Goal: Task Accomplishment & Management: Use online tool/utility

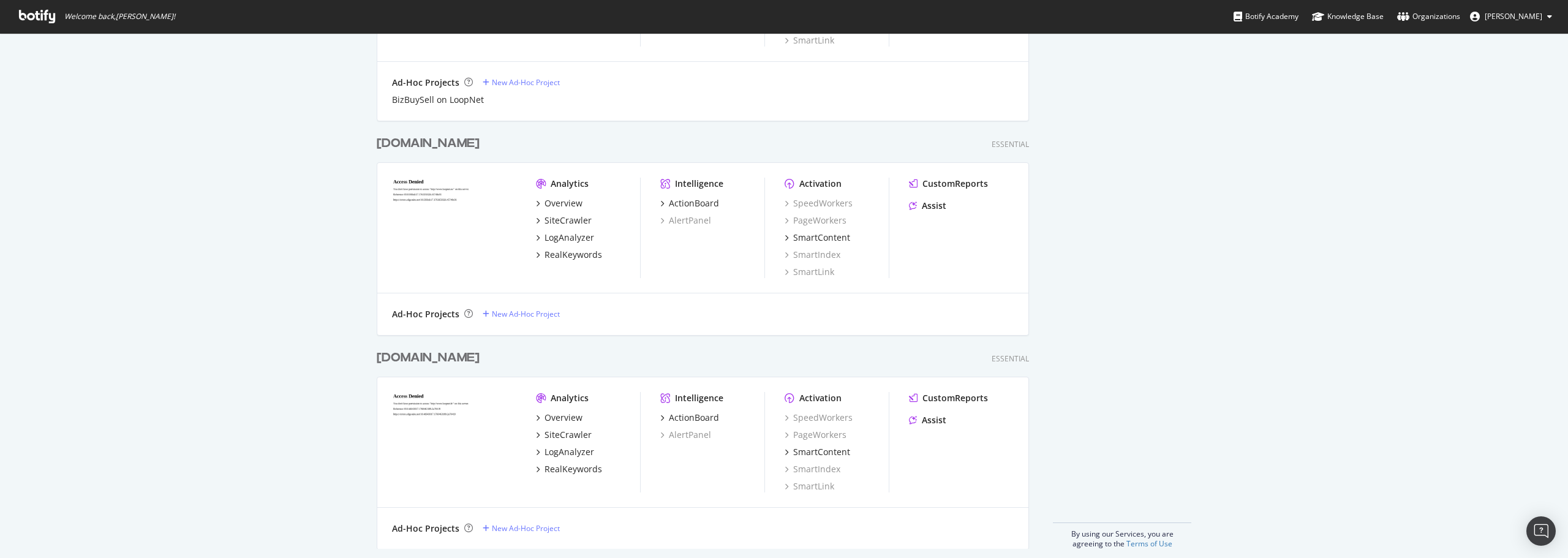
scroll to position [2572, 0]
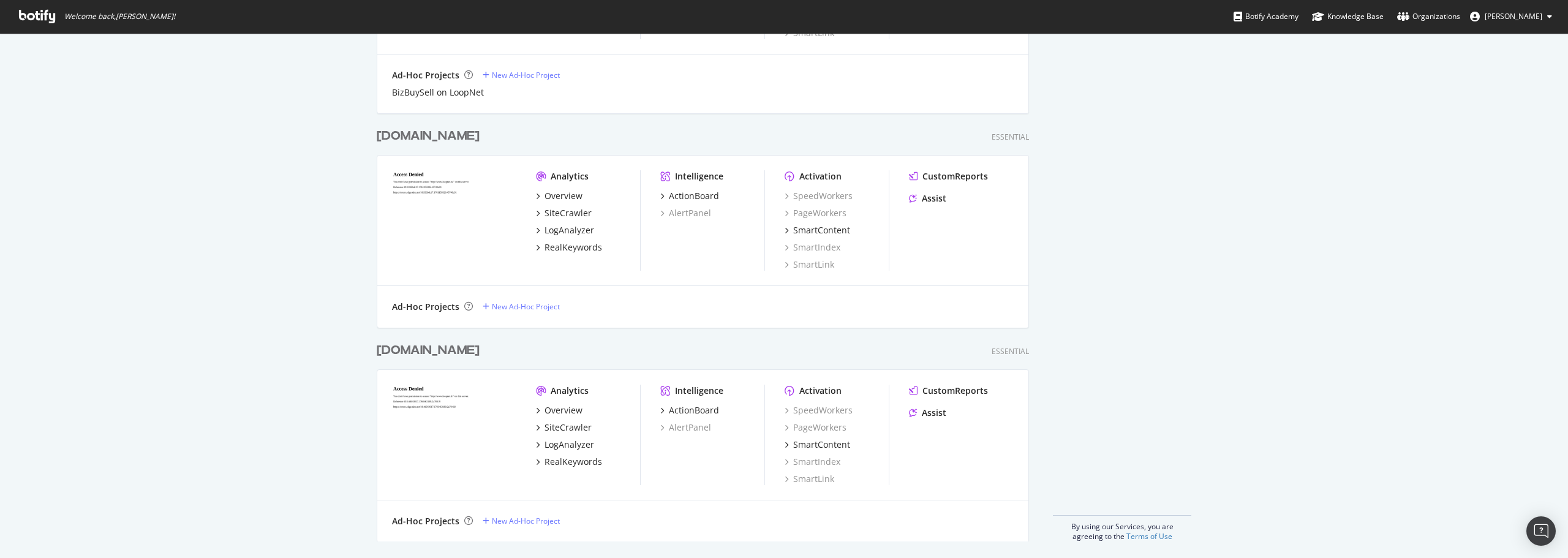
click at [410, 139] on div "[DOMAIN_NAME]" at bounding box center [428, 136] width 103 height 18
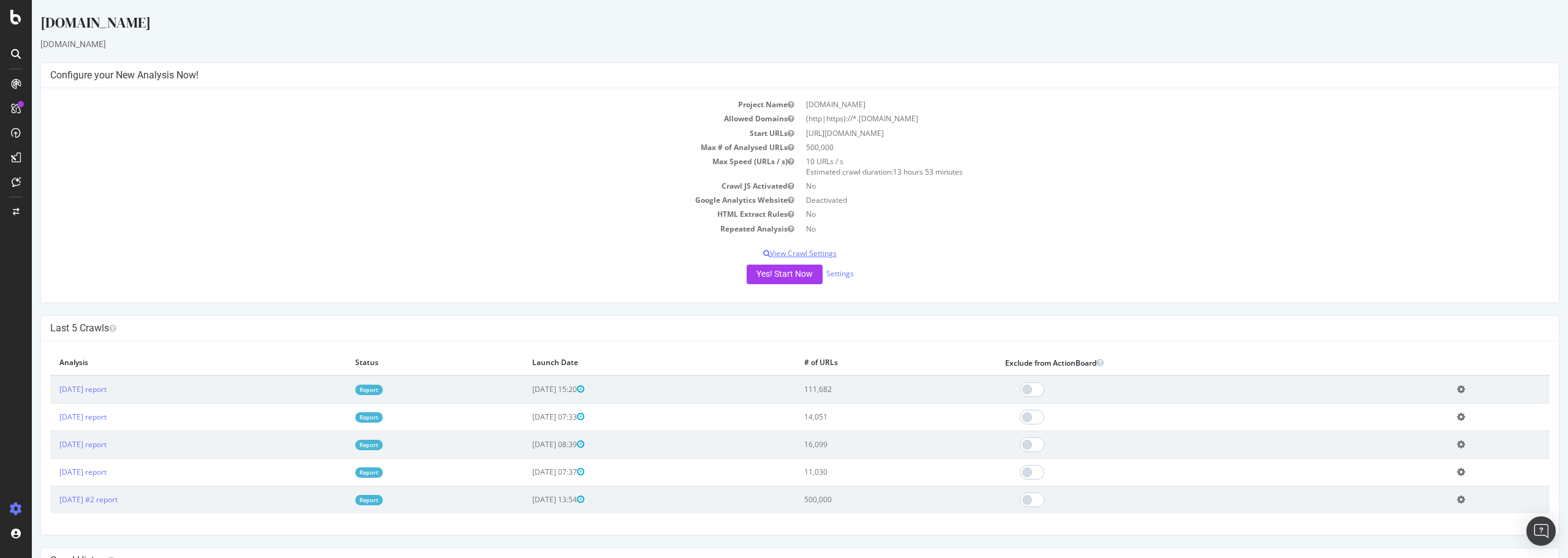
click at [784, 254] on p "View Crawl Settings" at bounding box center [800, 253] width 1499 height 10
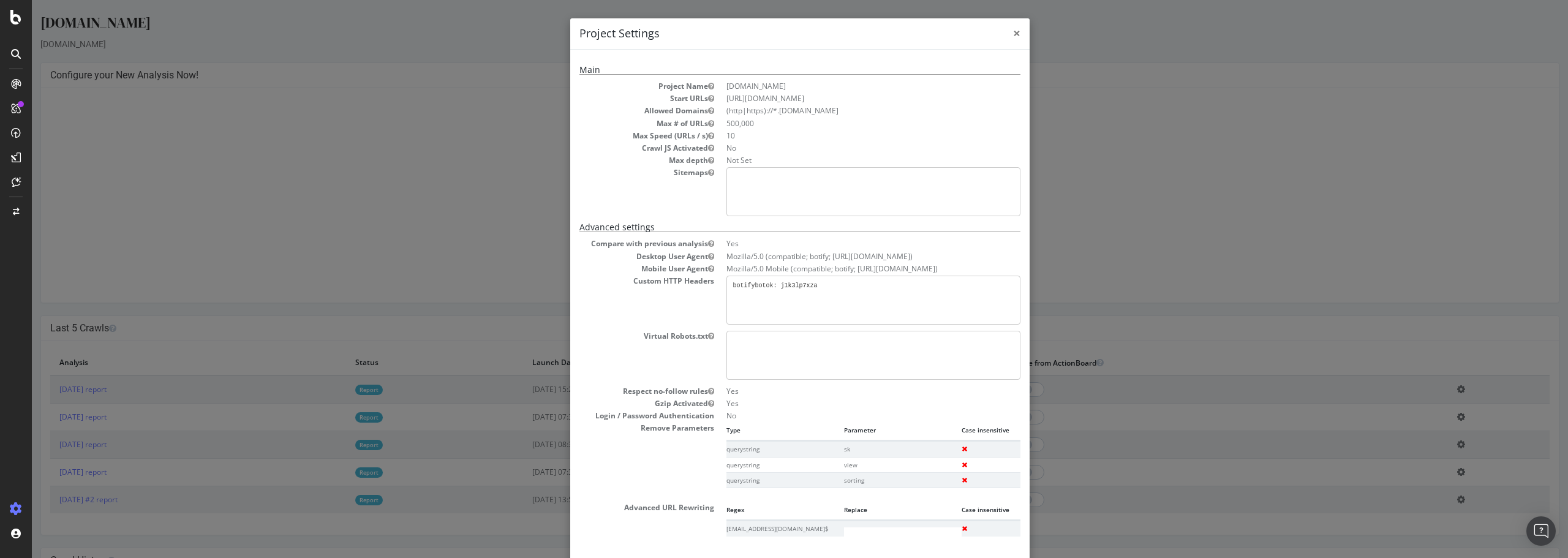
click at [1013, 34] on span "×" at bounding box center [1017, 33] width 7 height 17
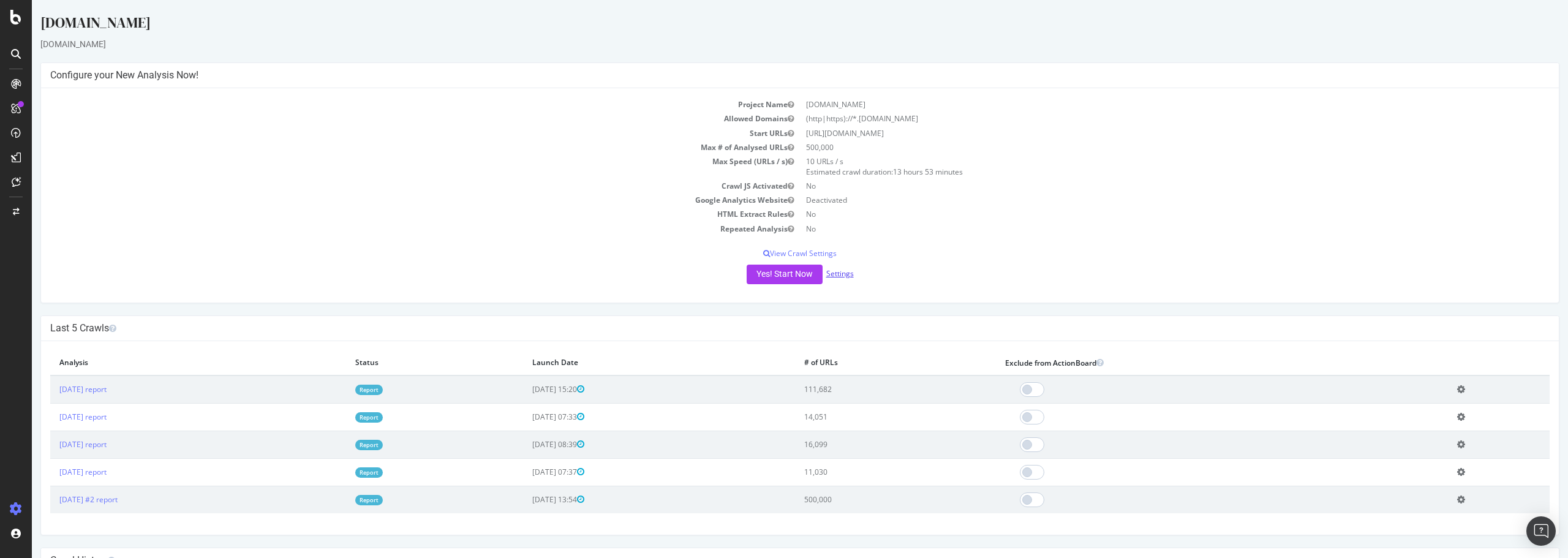
click at [835, 272] on link "Settings" at bounding box center [840, 273] width 28 height 10
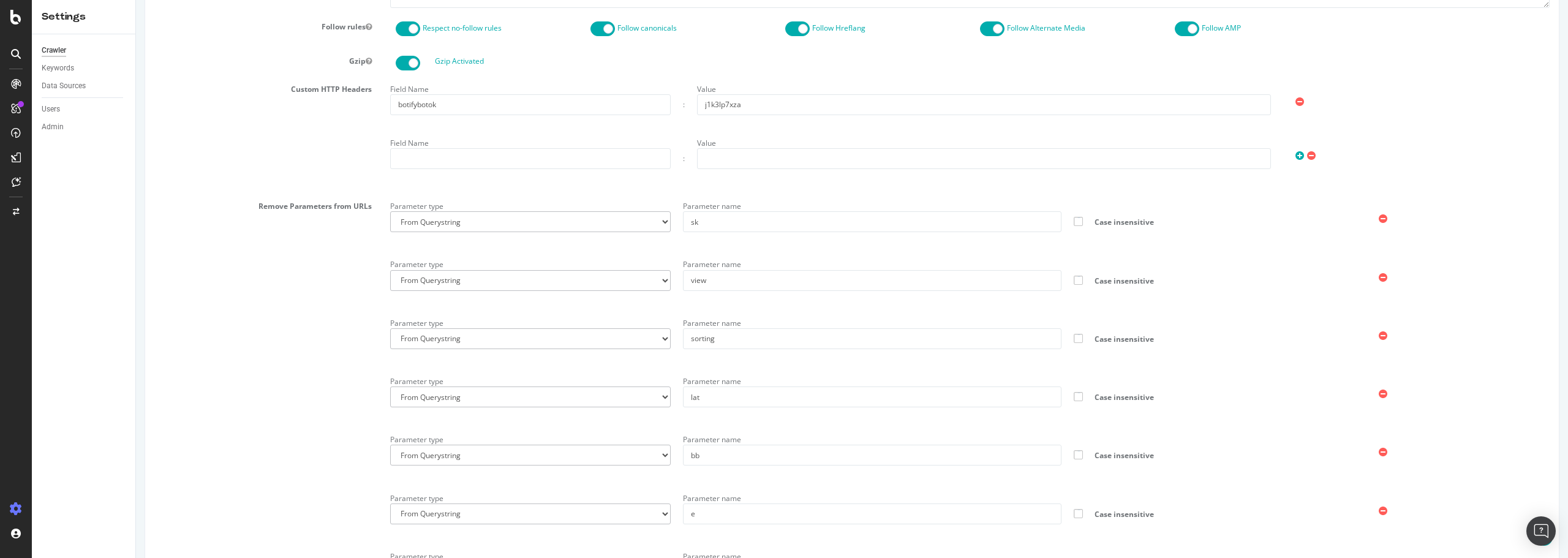
scroll to position [735, 0]
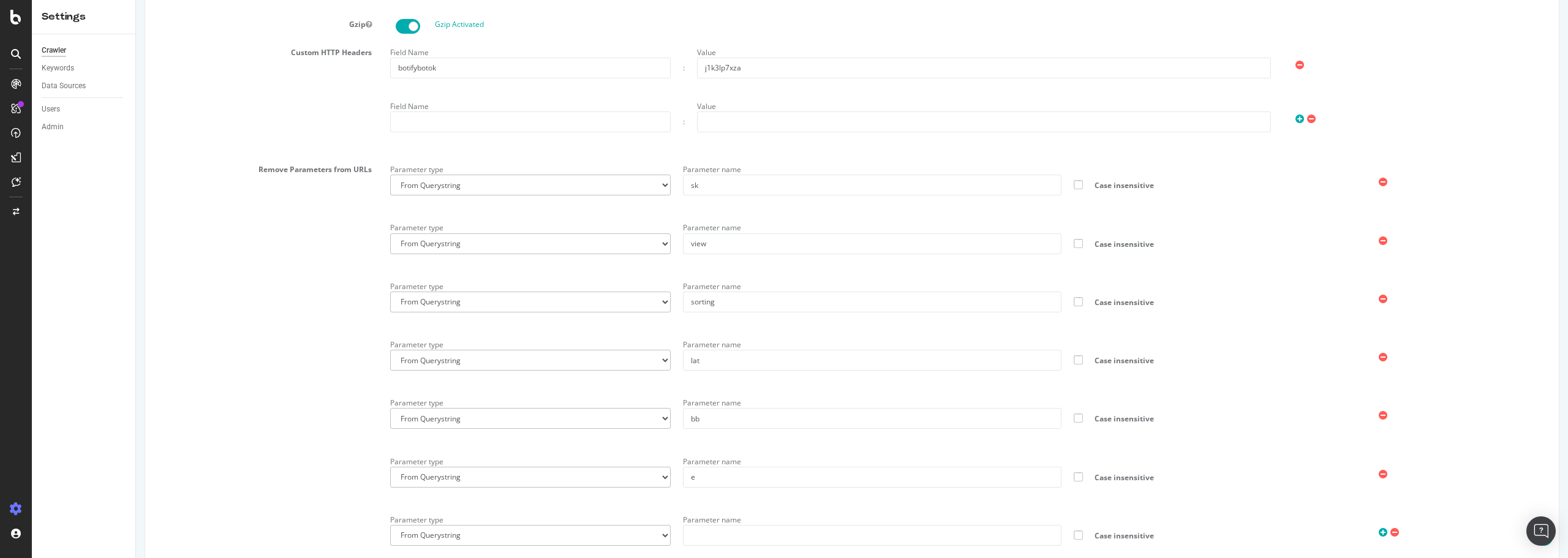
click at [1379, 182] on icon at bounding box center [1383, 182] width 9 height 10
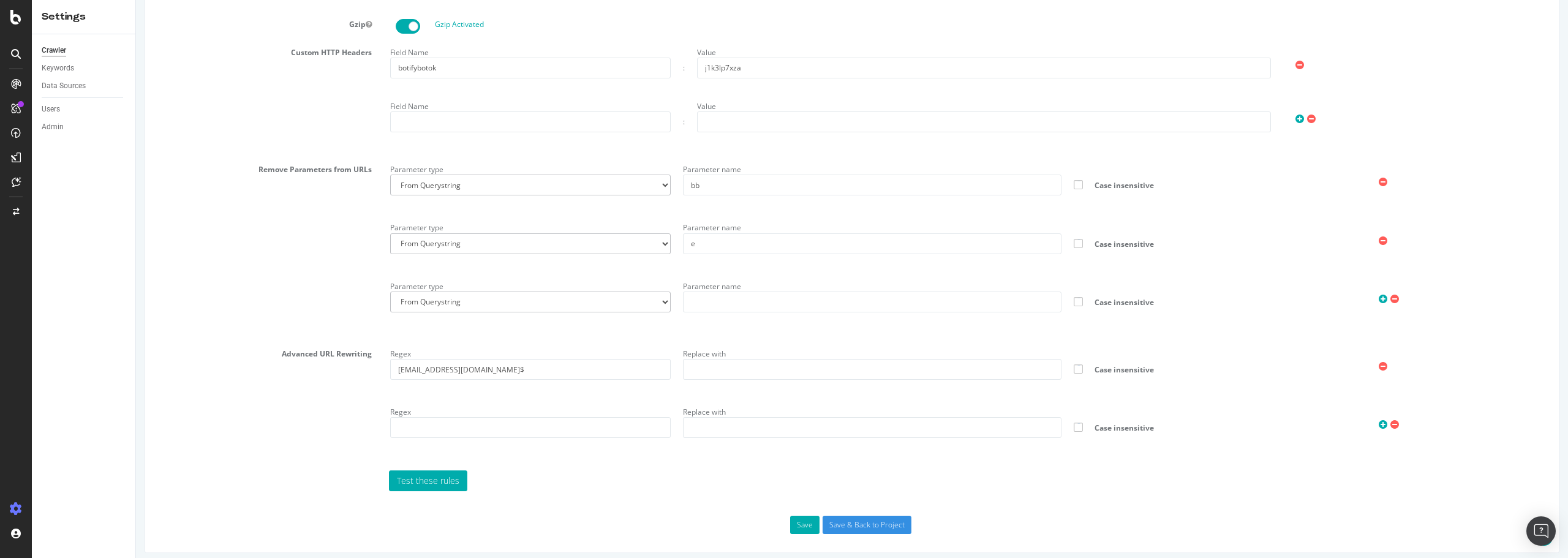
click at [1379, 182] on icon at bounding box center [1383, 182] width 9 height 10
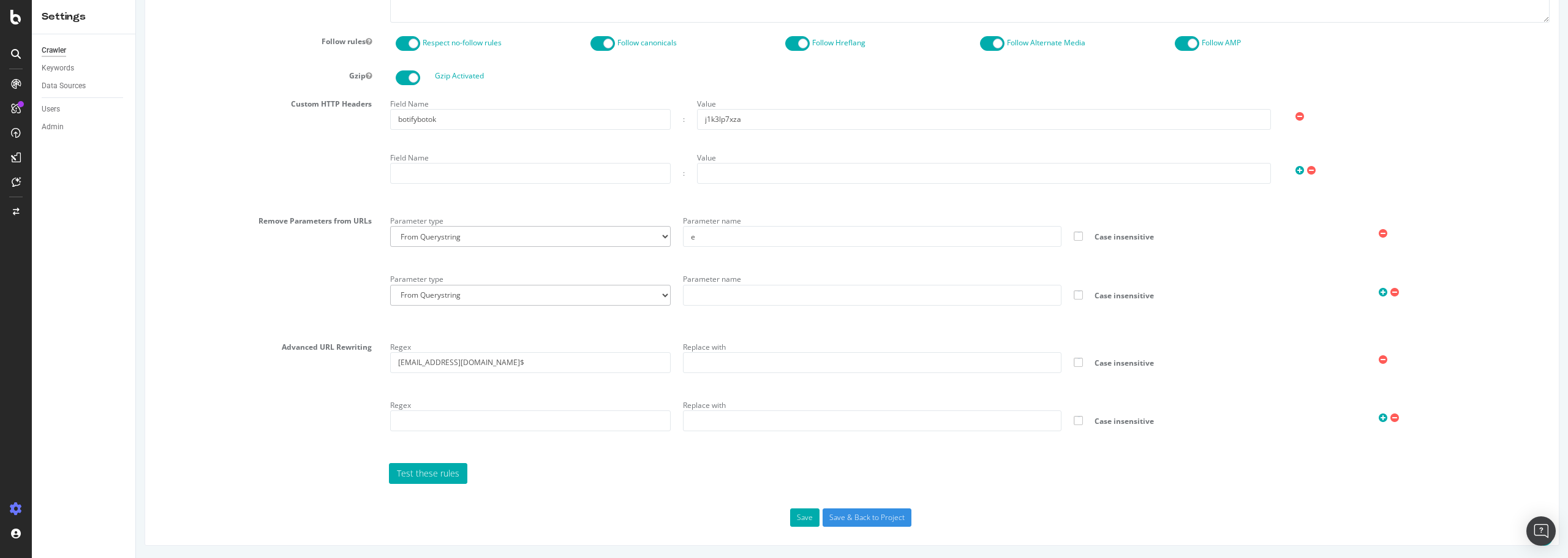
click at [1379, 234] on icon at bounding box center [1383, 234] width 9 height 10
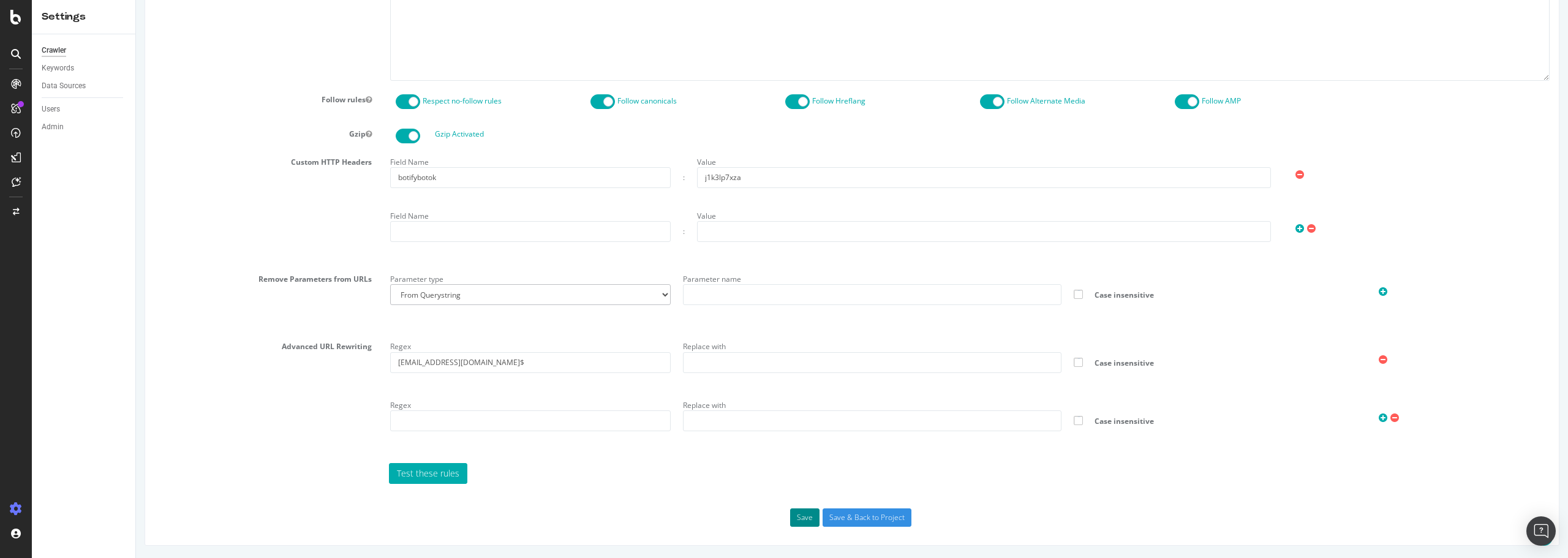
click at [801, 516] on button "Save" at bounding box center [805, 517] width 29 height 18
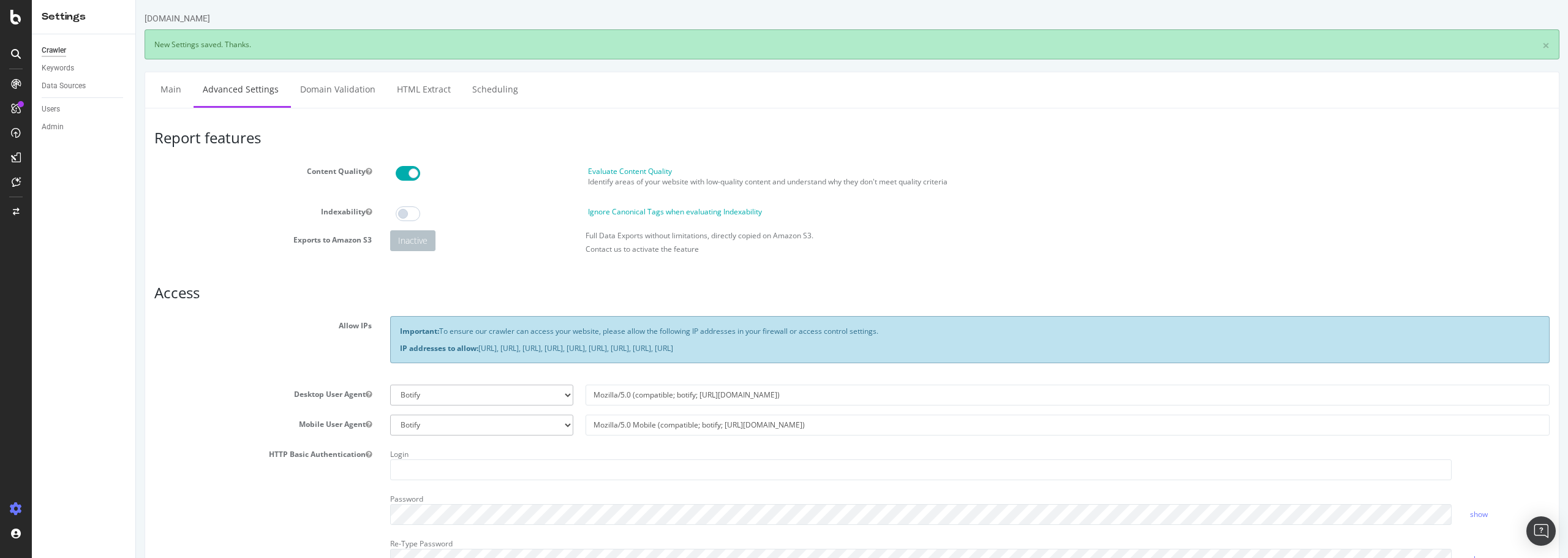
scroll to position [0, 0]
click at [339, 91] on link "Domain Validation" at bounding box center [337, 89] width 93 height 34
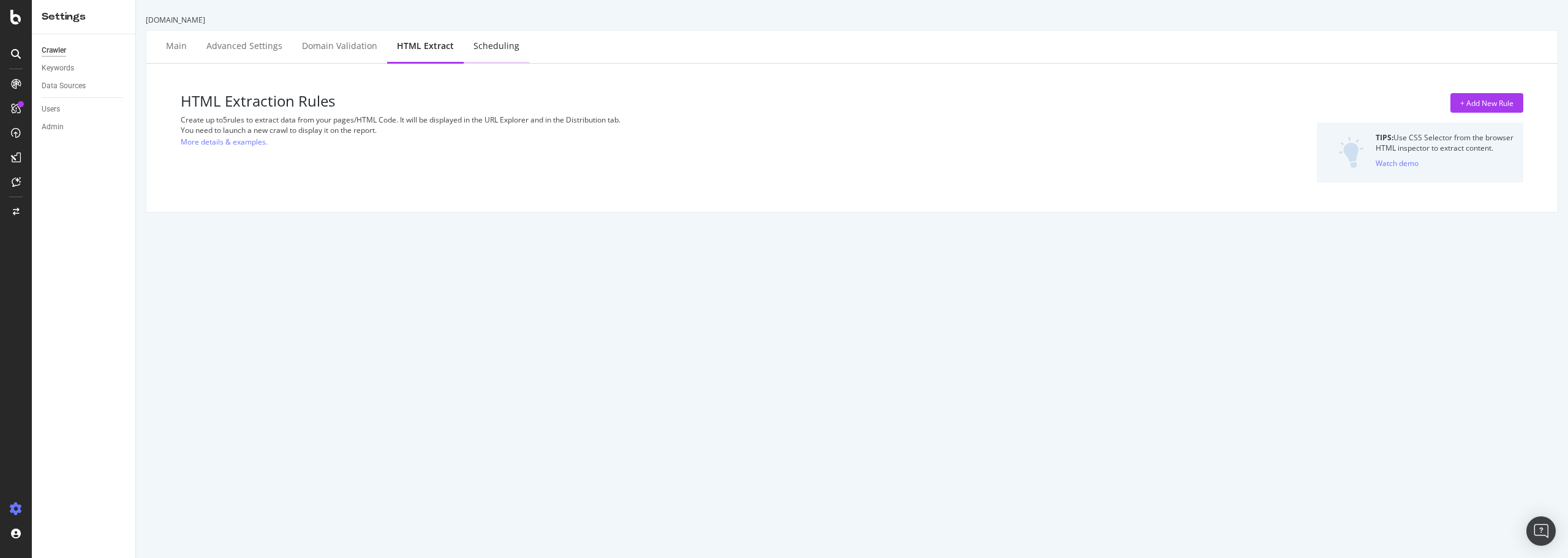
click at [513, 46] on div "Scheduling" at bounding box center [497, 47] width 66 height 34
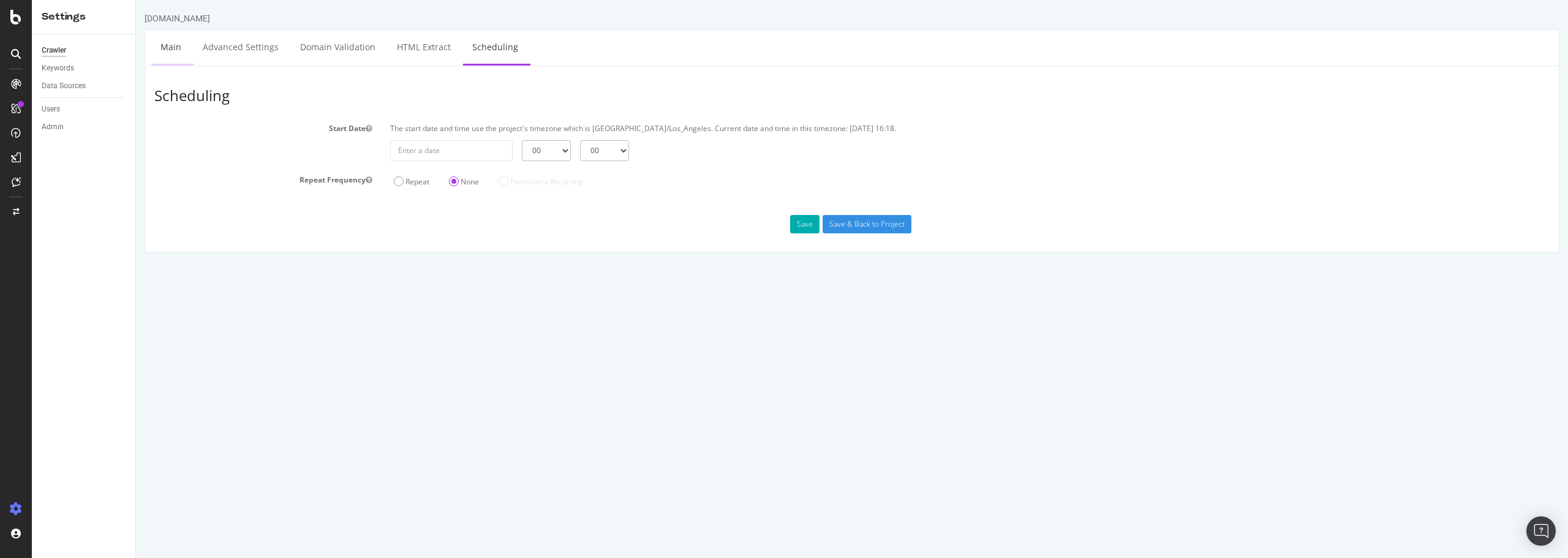
click at [167, 50] on link "Main" at bounding box center [171, 47] width 39 height 34
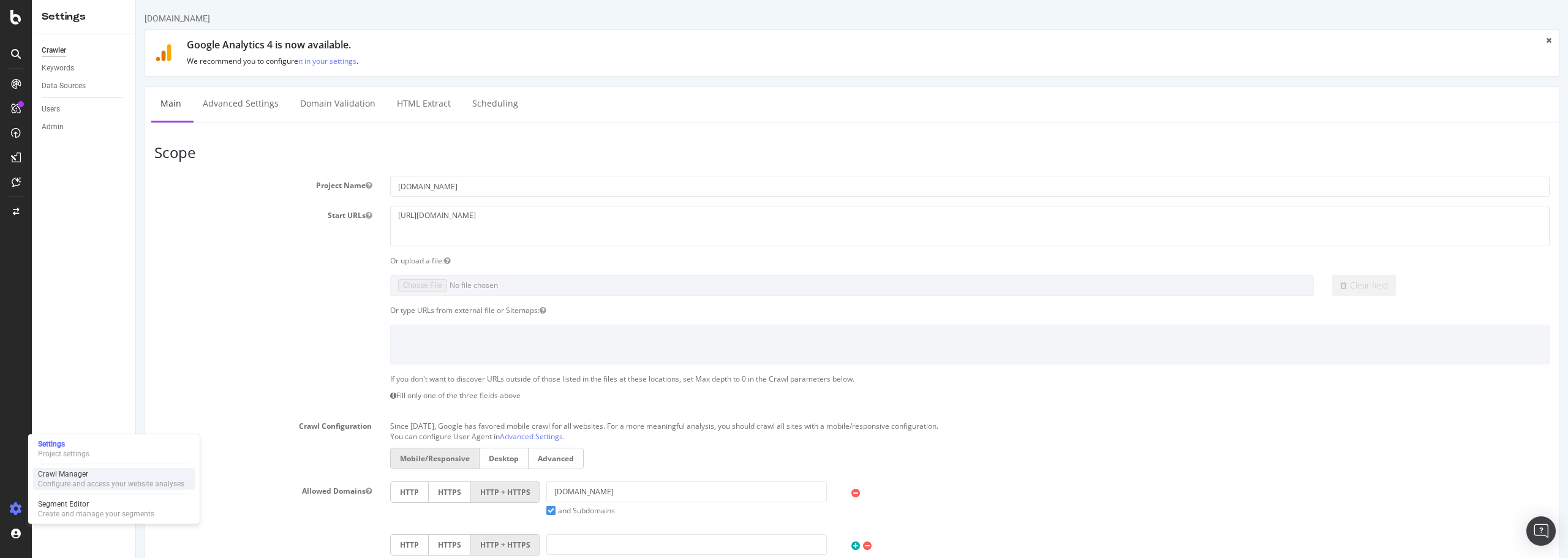
click at [69, 481] on div "Configure and access your website analyses" at bounding box center [111, 484] width 146 height 9
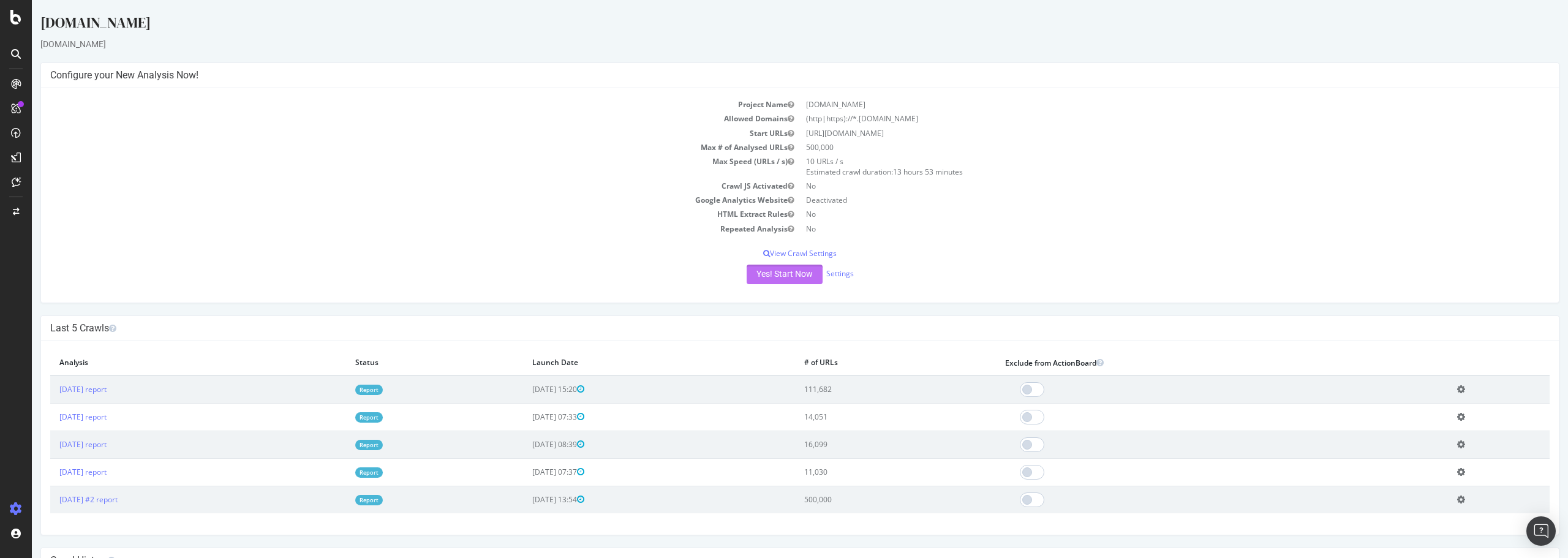
click at [786, 274] on button "Yes! Start Now" at bounding box center [784, 274] width 76 height 20
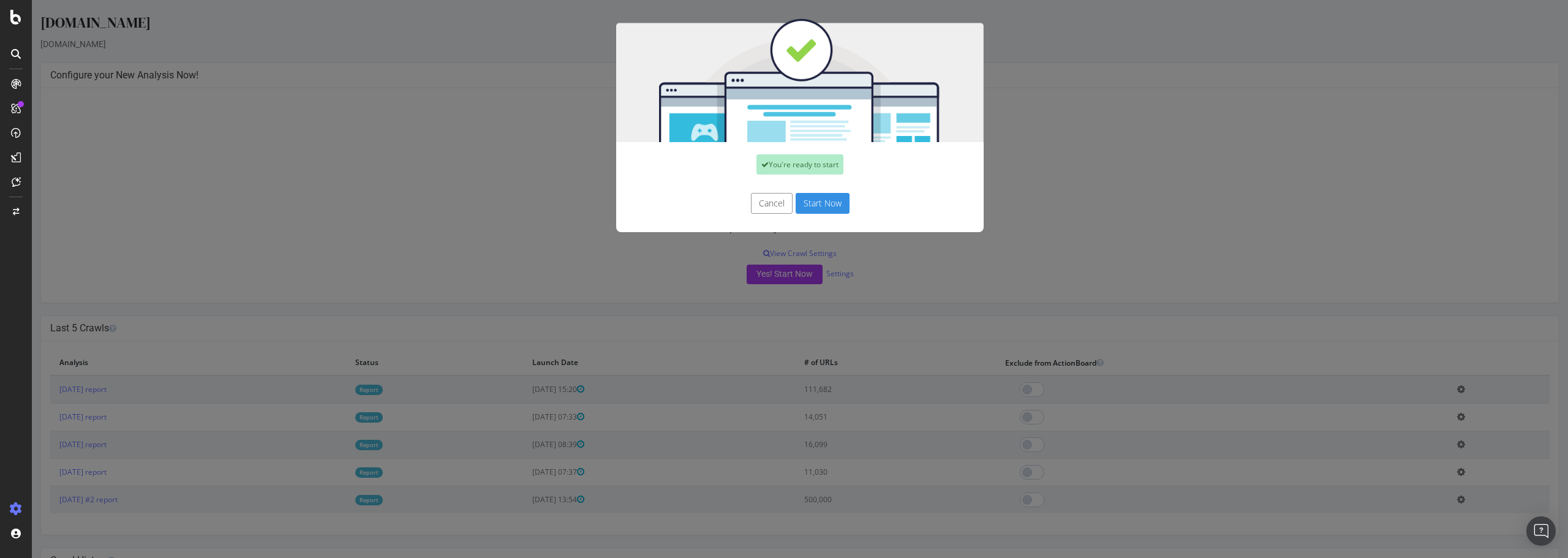
click at [820, 202] on button "Start Now" at bounding box center [822, 203] width 54 height 21
